Goal: Transaction & Acquisition: Purchase product/service

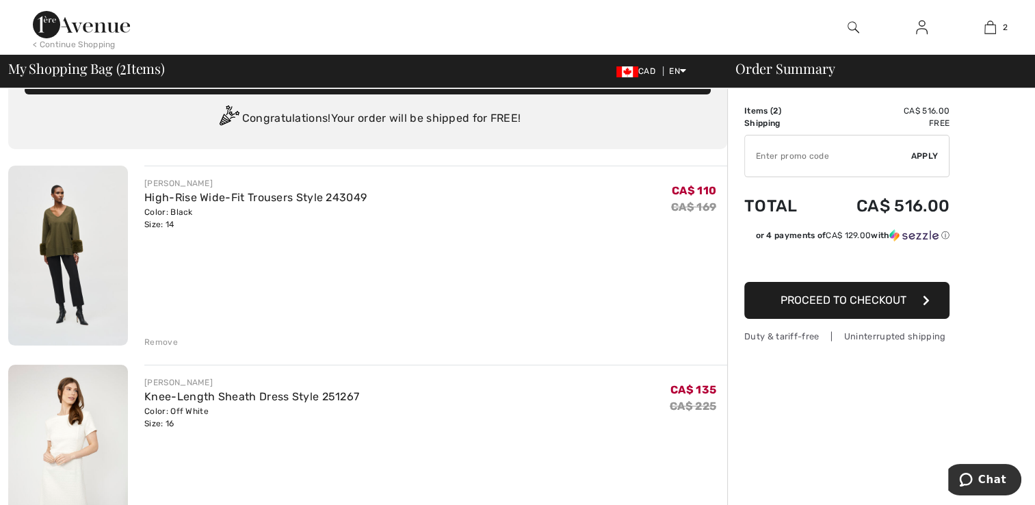
scroll to position [68, 0]
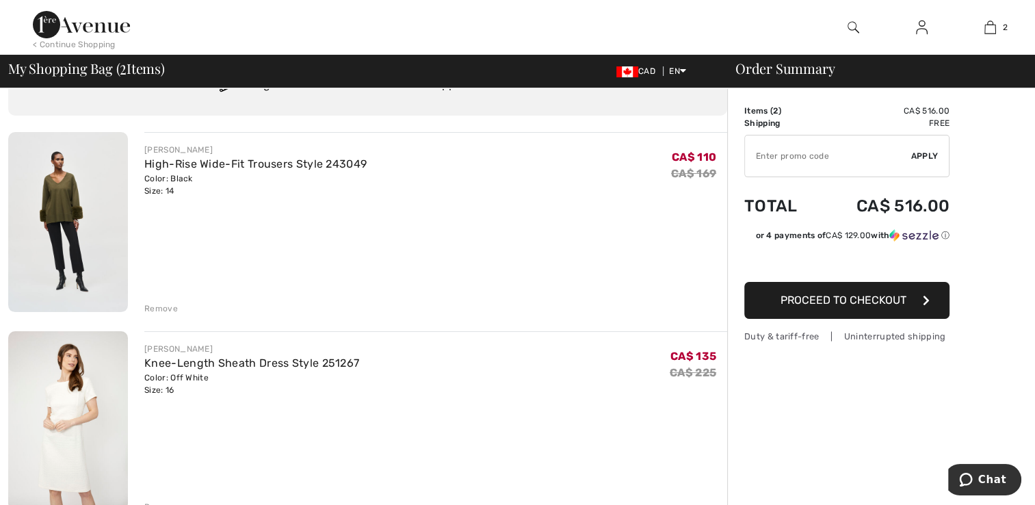
click at [61, 256] on img at bounding box center [68, 222] width 120 height 180
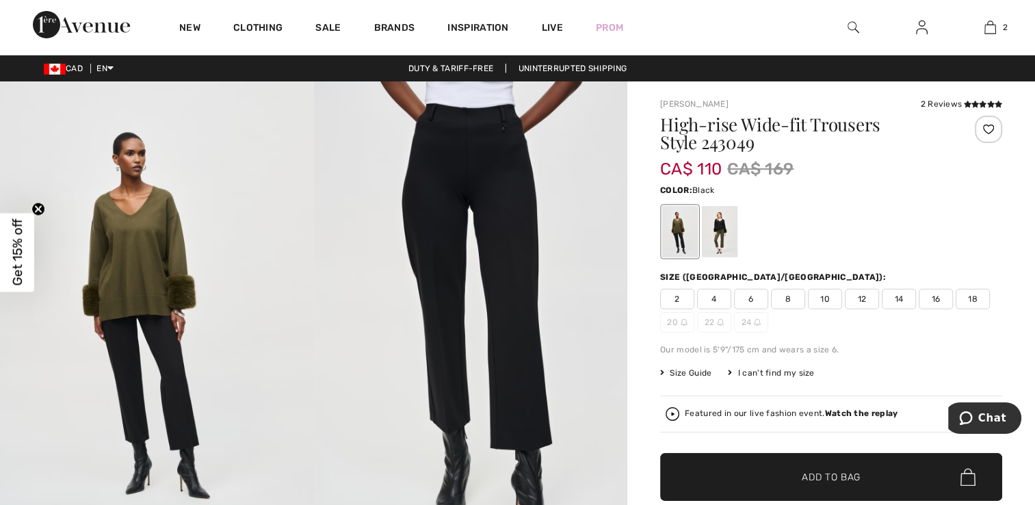
click at [463, 141] on img at bounding box center [471, 316] width 314 height 471
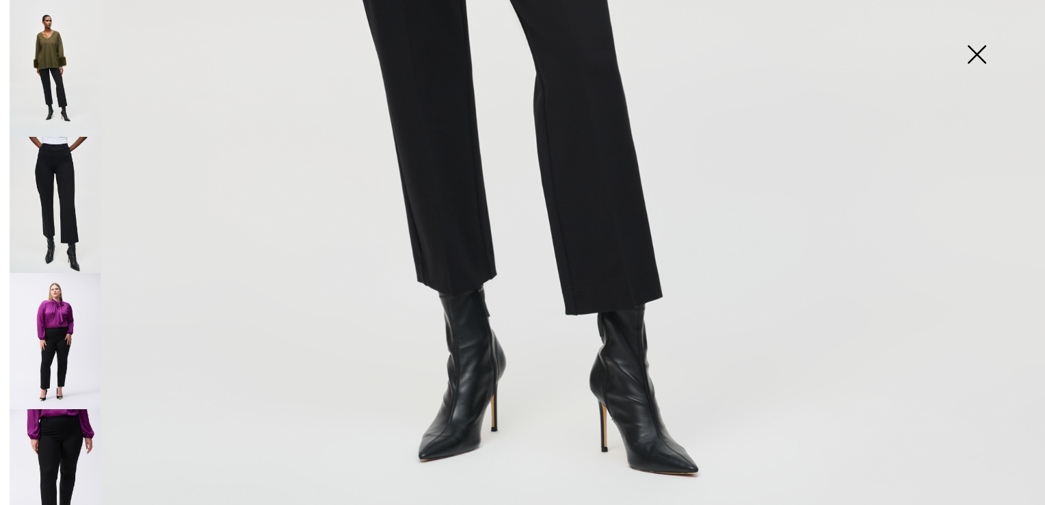
scroll to position [1047, 0]
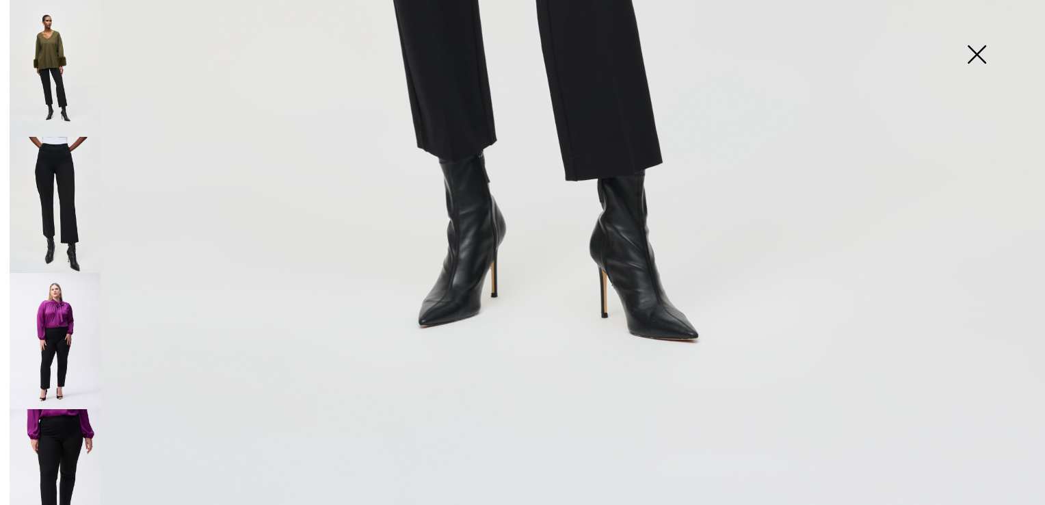
click at [36, 170] on img at bounding box center [55, 205] width 91 height 137
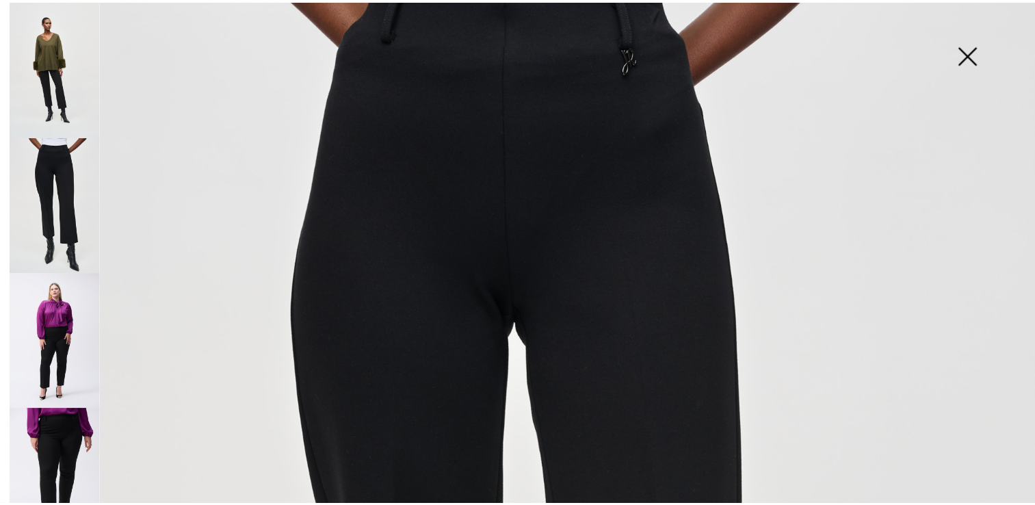
scroll to position [21, 0]
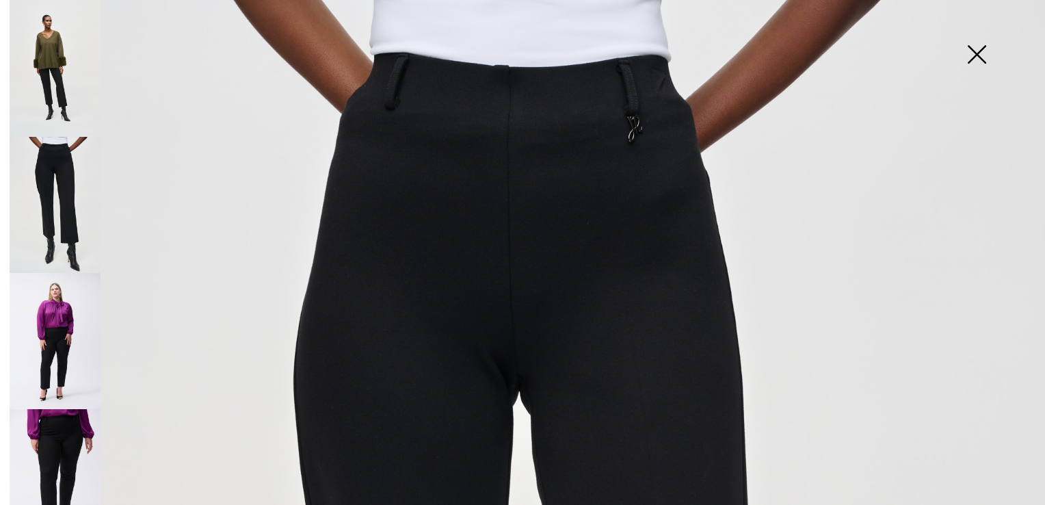
click at [50, 431] on img at bounding box center [55, 477] width 91 height 136
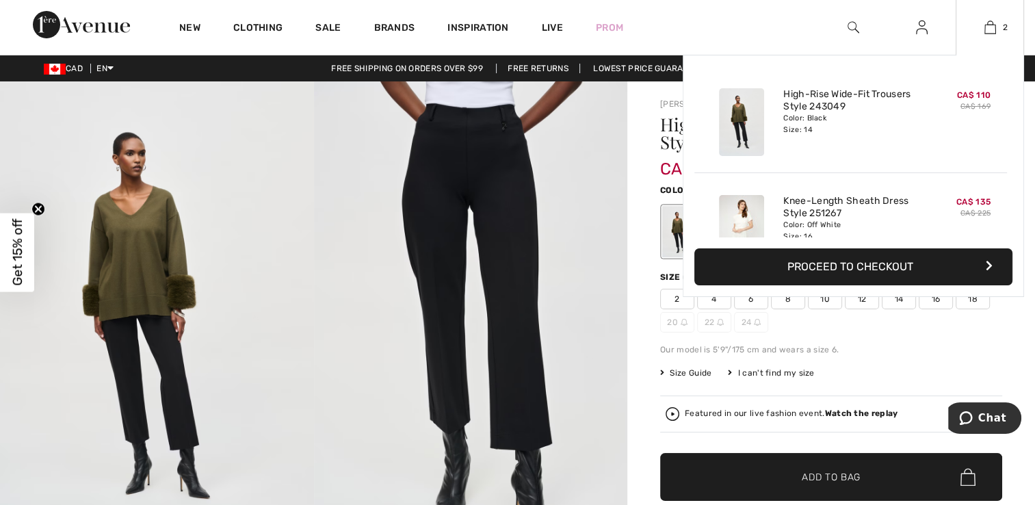
click at [747, 207] on img at bounding box center [741, 229] width 45 height 68
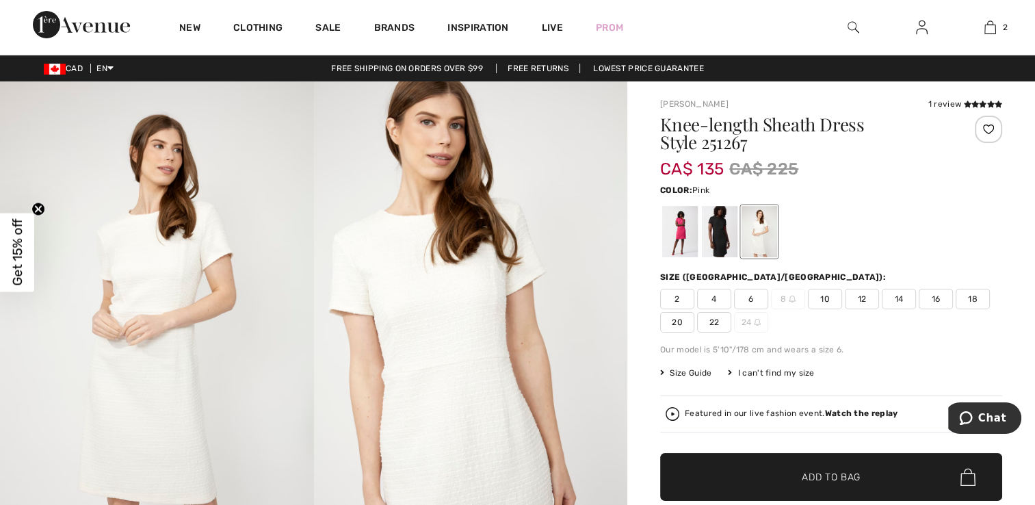
click at [679, 242] on div at bounding box center [680, 231] width 36 height 51
